Goal: Task Accomplishment & Management: Use online tool/utility

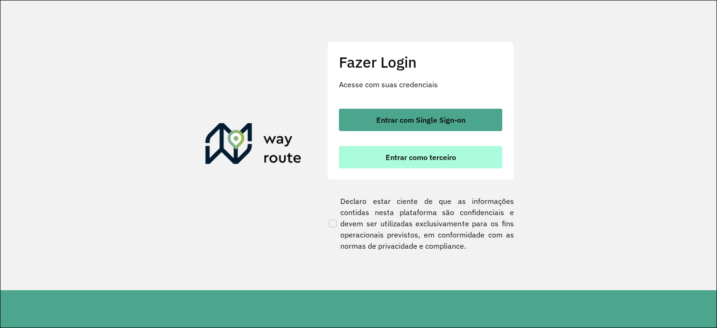
click at [407, 160] on span "Entrar como terceiro" at bounding box center [420, 157] width 70 height 7
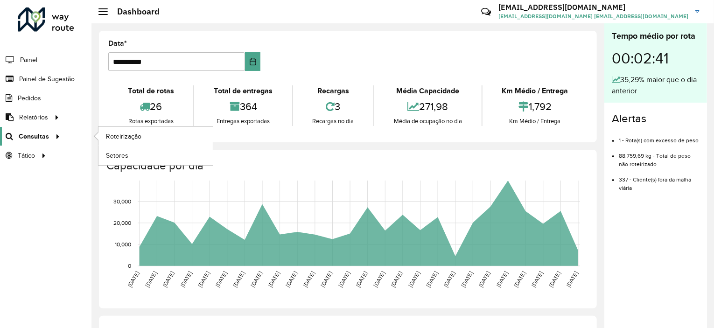
click at [49, 137] on div at bounding box center [56, 137] width 14 height 10
click at [121, 134] on span "Roteirização" at bounding box center [125, 137] width 38 height 10
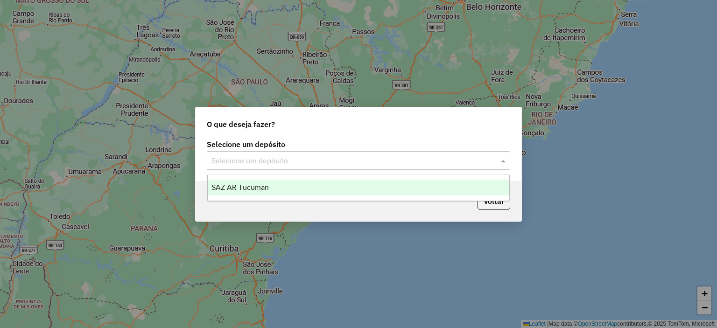
click at [290, 161] on input "text" at bounding box center [348, 160] width 275 height 11
click at [278, 187] on div "SAZ AR Tucuman" at bounding box center [359, 188] width 302 height 16
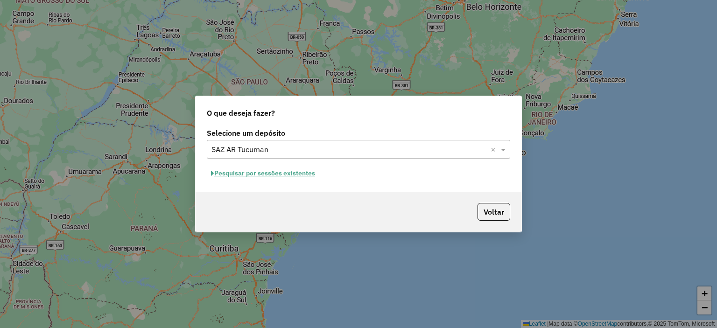
click at [279, 175] on button "Pesquisar por sessões existentes" at bounding box center [263, 173] width 112 height 14
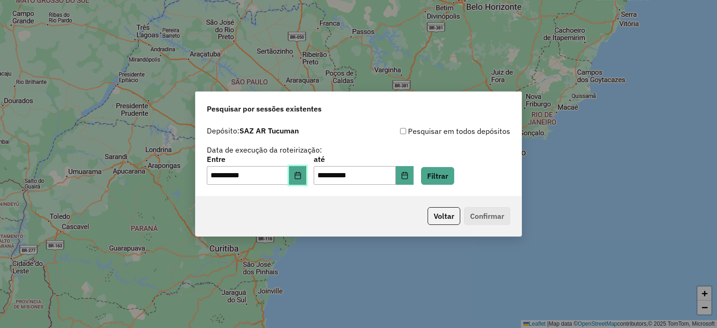
click at [301, 172] on icon "Choose Date" at bounding box center [297, 175] width 7 height 7
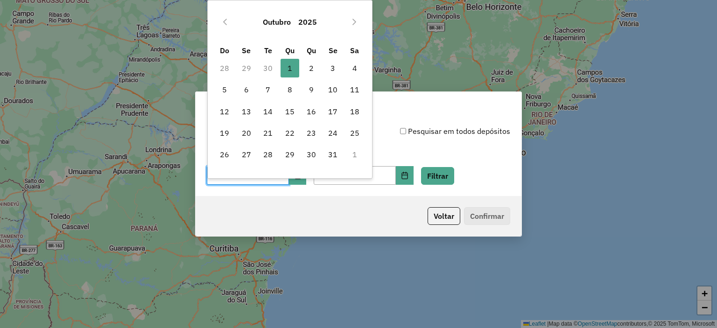
click at [304, 171] on div "Outubro 2025 Do Se Te Qu Qu Se Sa 28 29 30 1 1 2 3 4 5 6 7 8 9 10 11 12 13 14 1…" at bounding box center [289, 89] width 165 height 179
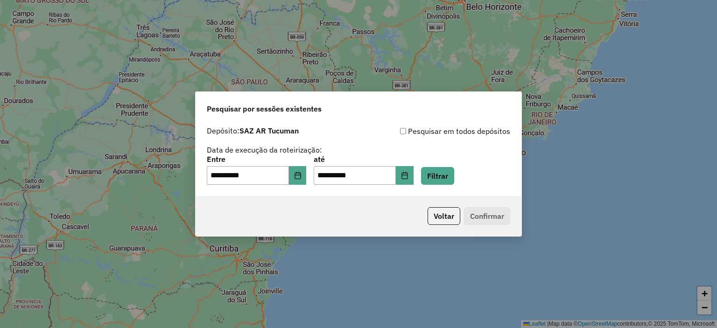
click at [299, 213] on div "Voltar Confirmar" at bounding box center [359, 216] width 326 height 40
click at [451, 179] on button "Filtrar" at bounding box center [437, 176] width 33 height 18
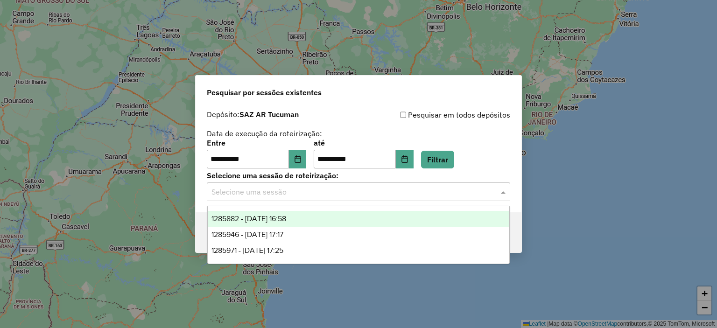
click at [284, 189] on input "text" at bounding box center [348, 192] width 275 height 11
click at [286, 215] on span "1285882 - [DATE] 16:58" at bounding box center [248, 219] width 75 height 8
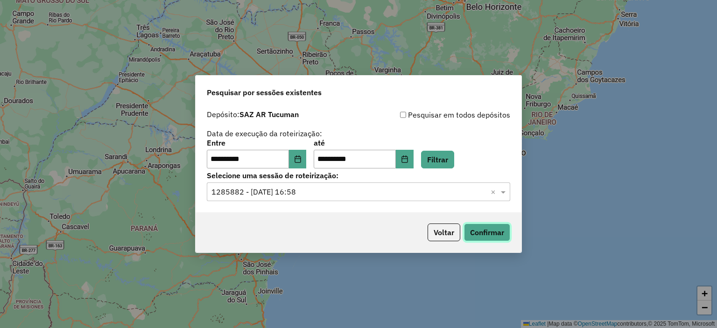
click at [478, 235] on button "Confirmar" at bounding box center [487, 232] width 46 height 18
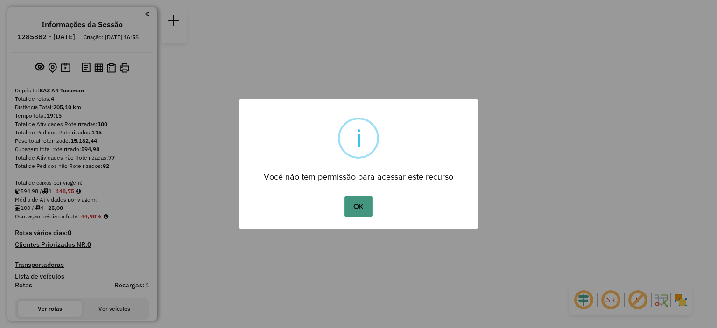
click at [359, 205] on button "OK" at bounding box center [358, 206] width 28 height 21
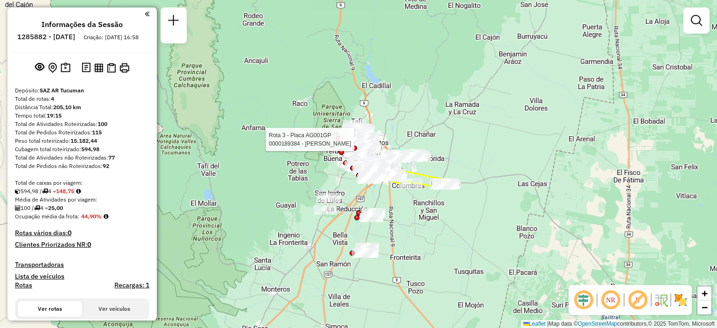
select select "**********"
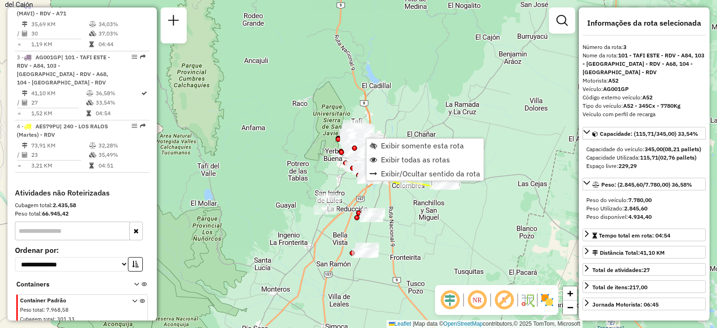
scroll to position [433, 0]
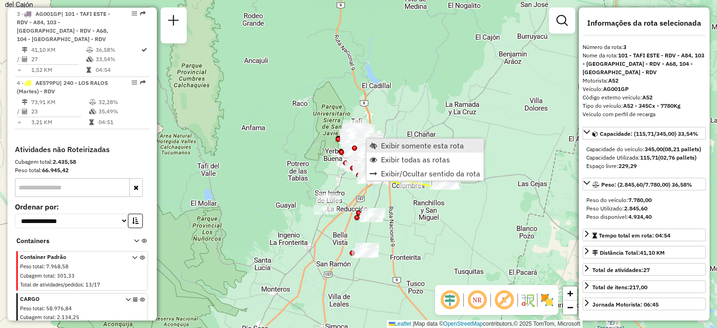
click at [404, 146] on span "Exibir somente esta rota" at bounding box center [422, 145] width 83 height 7
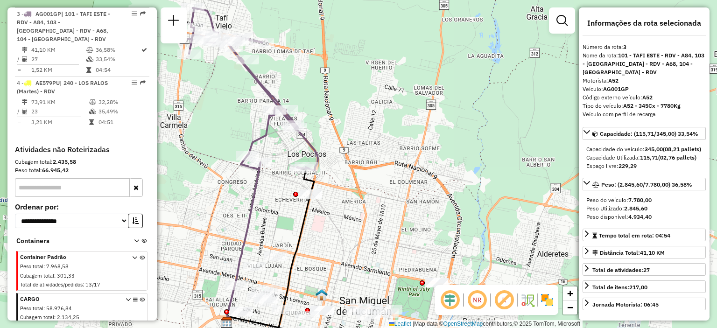
drag, startPoint x: 325, startPoint y: 173, endPoint x: 261, endPoint y: 178, distance: 63.6
click at [211, 179] on div "Janela de atendimento Grade de atendimento Capacidade Transportadoras Veículos …" at bounding box center [358, 164] width 717 height 328
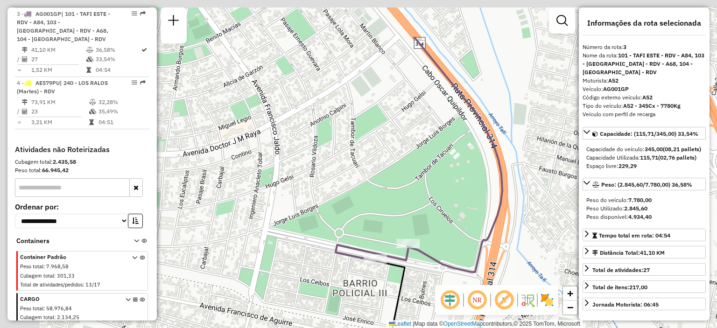
drag, startPoint x: 366, startPoint y: 146, endPoint x: 417, endPoint y: 176, distance: 58.8
click at [493, 216] on icon at bounding box center [418, 154] width 167 height 235
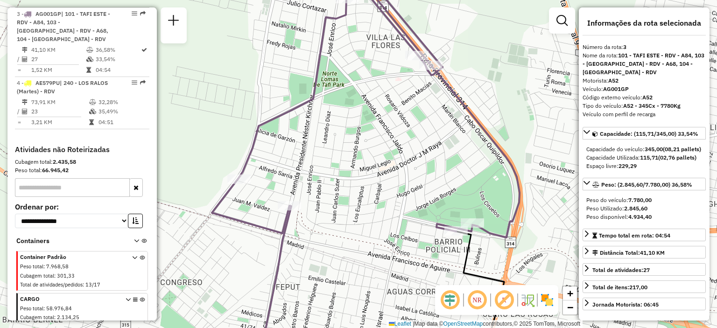
drag, startPoint x: 315, startPoint y: 158, endPoint x: 422, endPoint y: 180, distance: 109.2
click at [422, 180] on div "Janela de atendimento Grade de atendimento Capacidade Transportadoras Veículos …" at bounding box center [358, 164] width 717 height 328
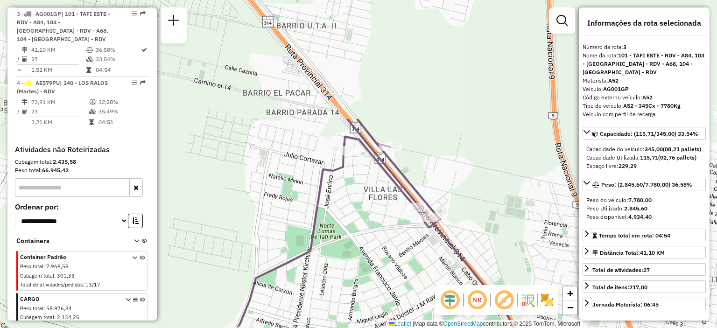
drag, startPoint x: 374, startPoint y: 71, endPoint x: 370, endPoint y: 223, distance: 151.7
click at [370, 223] on div "Janela de atendimento Grade de atendimento Capacidade Transportadoras Veículos …" at bounding box center [358, 164] width 717 height 328
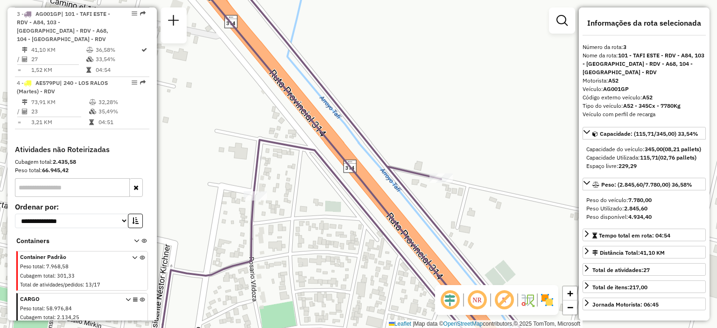
drag, startPoint x: 435, startPoint y: 191, endPoint x: 293, endPoint y: 188, distance: 142.3
click at [293, 188] on div "Janela de atendimento Grade de atendimento Capacidade Transportadoras Veículos …" at bounding box center [358, 164] width 717 height 328
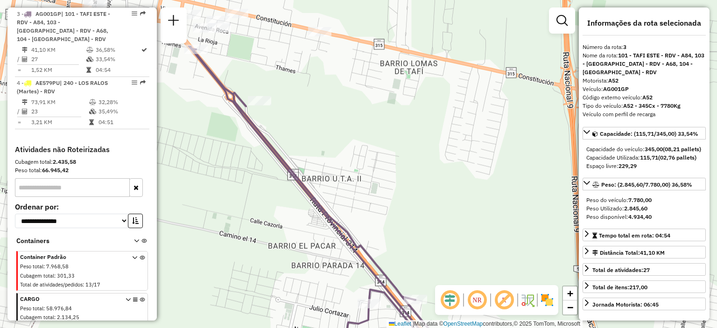
drag, startPoint x: 321, startPoint y: 268, endPoint x: 315, endPoint y: 298, distance: 30.9
click at [377, 328] on html "Aguarde... Pop-up bloqueado! Seu navegador bloqueou automáticamente a abertura …" at bounding box center [358, 164] width 717 height 328
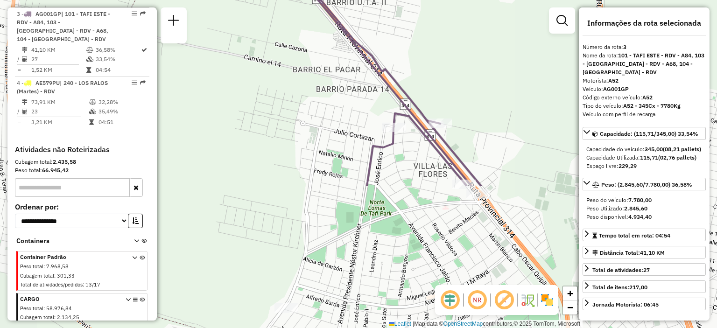
drag, startPoint x: 343, startPoint y: 268, endPoint x: 365, endPoint y: 93, distance: 175.9
click at [367, 92] on div "Janela de atendimento Grade de atendimento Capacidade Transportadoras Veículos …" at bounding box center [358, 164] width 717 height 328
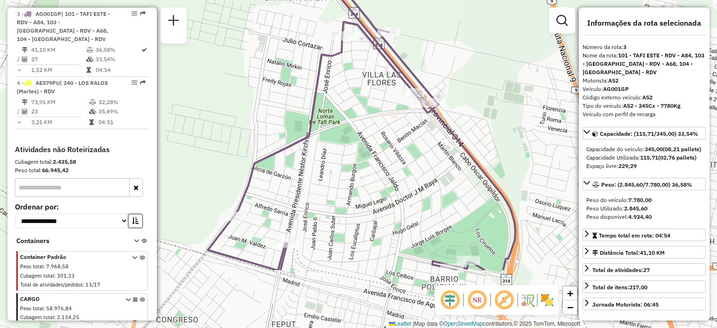
drag, startPoint x: 414, startPoint y: 218, endPoint x: 362, endPoint y: 133, distance: 99.5
click at [362, 135] on div "Janela de atendimento Grade de atendimento Capacidade Transportadoras Veículos …" at bounding box center [358, 164] width 717 height 328
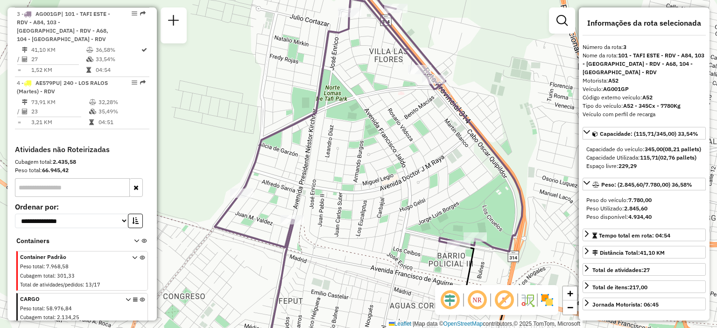
drag, startPoint x: 392, startPoint y: 185, endPoint x: 399, endPoint y: 162, distance: 23.9
click at [399, 162] on div "Janela de atendimento Grade de atendimento Capacidade Transportadoras Veículos …" at bounding box center [358, 164] width 717 height 328
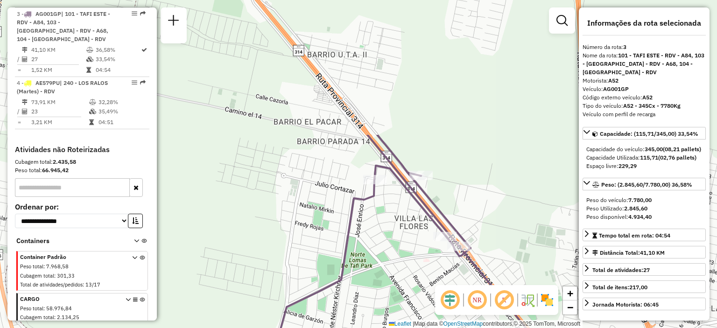
drag, startPoint x: 328, startPoint y: 26, endPoint x: 353, endPoint y: 192, distance: 168.0
click at [353, 192] on icon at bounding box center [393, 277] width 307 height 284
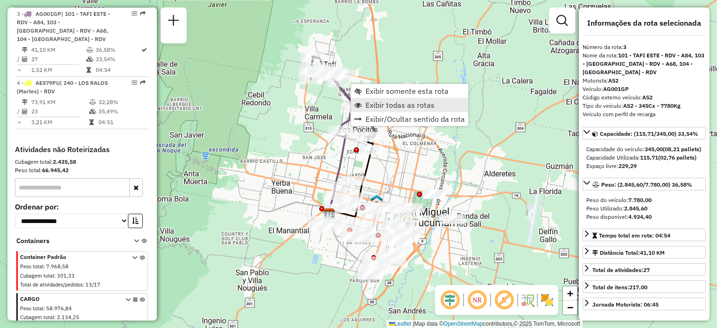
click at [387, 103] on span "Exibir todas as rotas" at bounding box center [399, 104] width 69 height 7
